Goal: Transaction & Acquisition: Purchase product/service

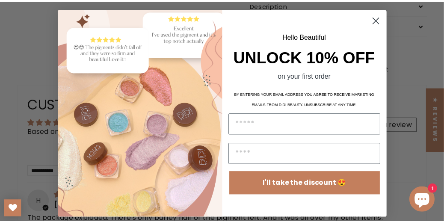
scroll to position [4, 0]
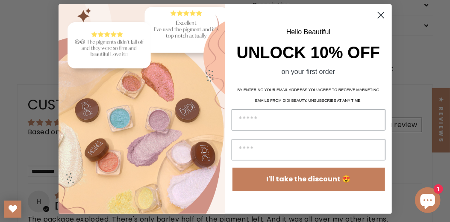
click at [380, 15] on circle "Close dialog" at bounding box center [381, 15] width 14 height 14
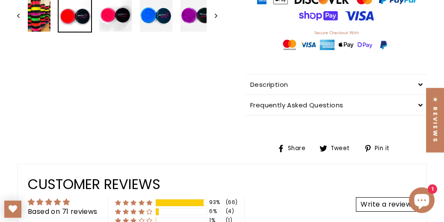
scroll to position [315, 0]
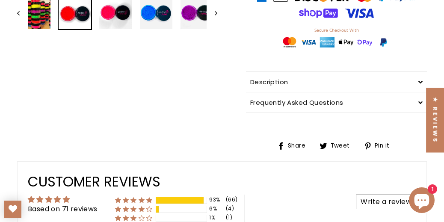
click at [322, 82] on div "Description" at bounding box center [336, 82] width 181 height 20
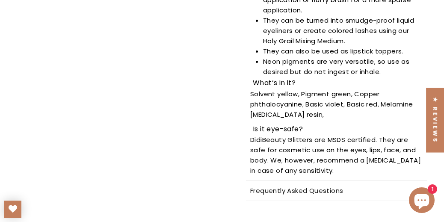
scroll to position [629, 0]
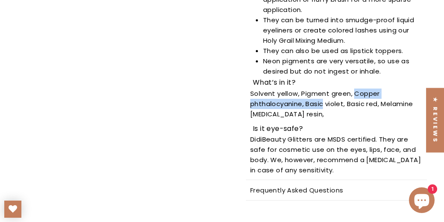
drag, startPoint x: 353, startPoint y: 81, endPoint x: 324, endPoint y: 88, distance: 30.0
click at [324, 88] on p "Solvent yellow, Pigment green, Copper phthalocyanine, Basic violet, Basic red, …" at bounding box center [336, 103] width 172 height 31
drag, startPoint x: 243, startPoint y: 77, endPoint x: 314, endPoint y: 69, distance: 71.3
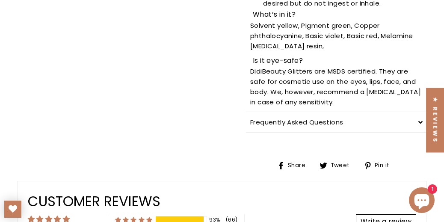
scroll to position [697, 0]
click at [311, 114] on div "Frequently Asked Questions" at bounding box center [336, 122] width 181 height 20
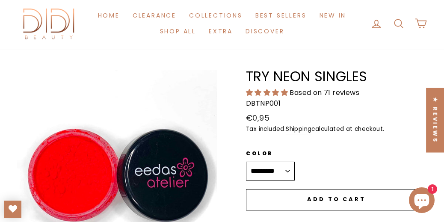
scroll to position [0, 0]
